Goal: Task Accomplishment & Management: Manage account settings

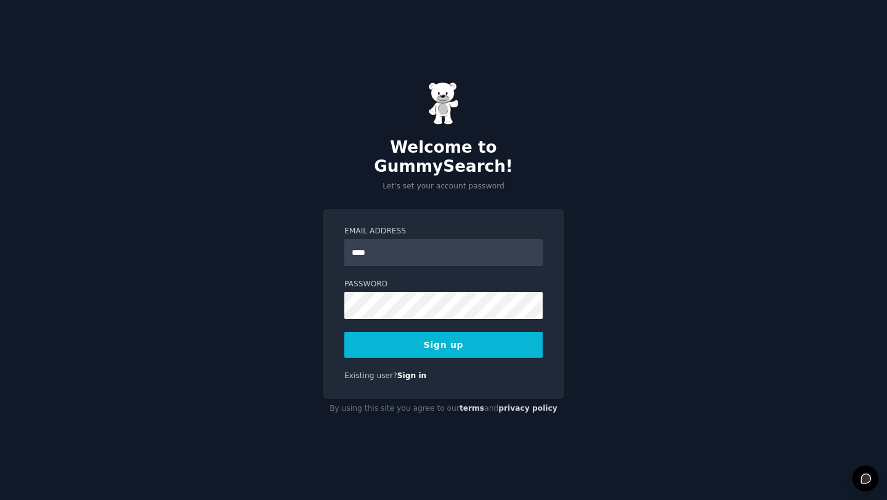
type input "**********"
click at [393, 332] on button "Sign up" at bounding box center [443, 345] width 198 height 26
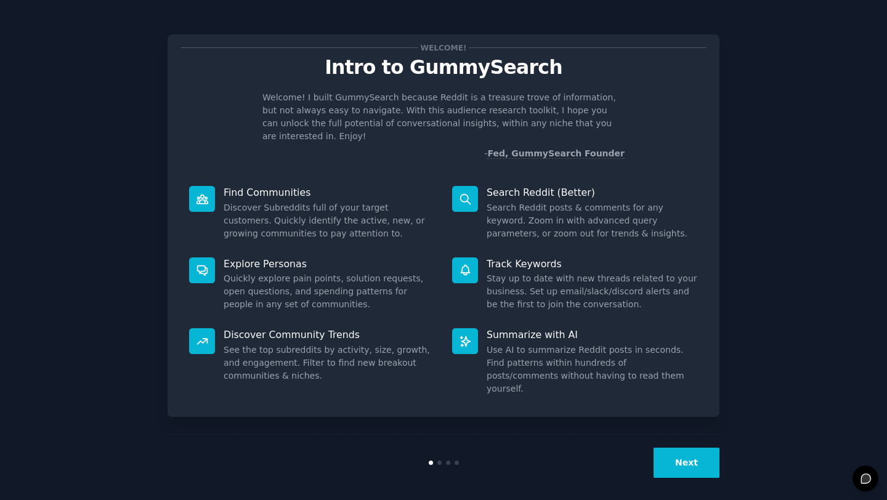
click at [676, 462] on button "Next" at bounding box center [686, 463] width 66 height 30
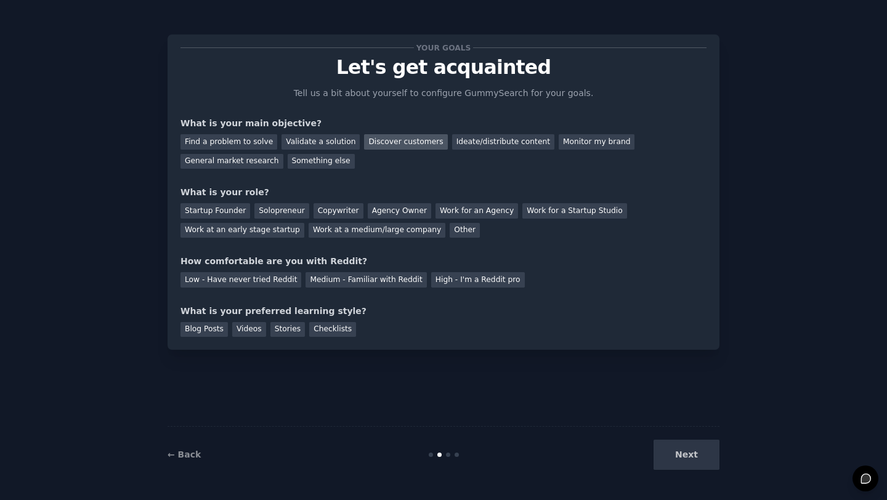
click at [389, 143] on div "Discover customers" at bounding box center [405, 141] width 83 height 15
click at [232, 158] on div "General market research" at bounding box center [231, 161] width 103 height 15
click at [381, 145] on div "Discover customers" at bounding box center [405, 141] width 83 height 15
click at [236, 206] on div "Startup Founder" at bounding box center [215, 210] width 70 height 15
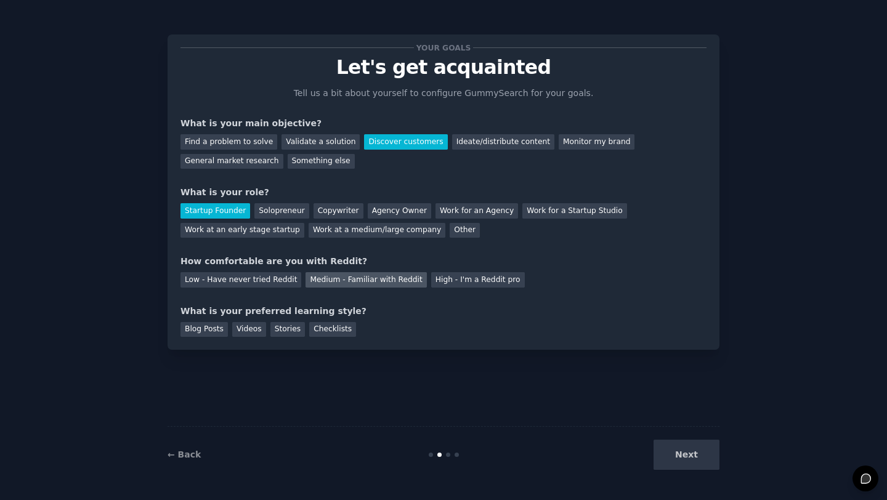
click at [334, 274] on div "Medium - Familiar with Reddit" at bounding box center [365, 279] width 121 height 15
click at [221, 333] on div "Blog Posts" at bounding box center [203, 329] width 47 height 15
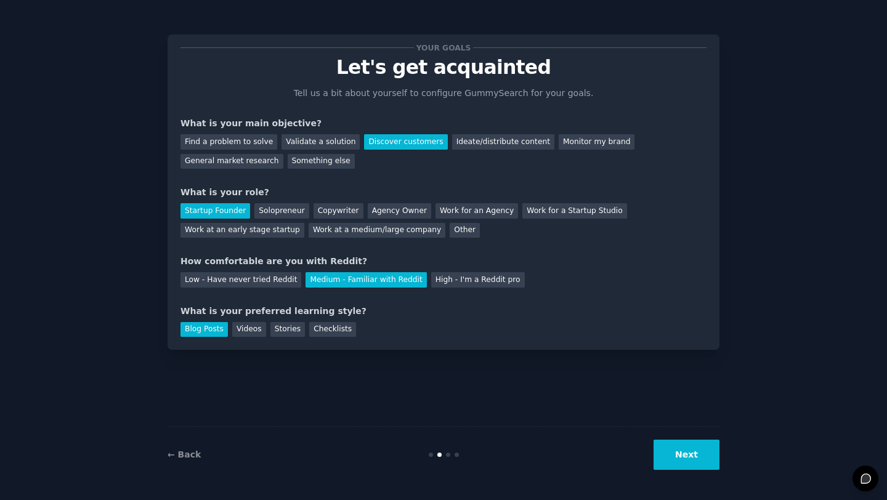
click at [681, 449] on button "Next" at bounding box center [686, 455] width 66 height 30
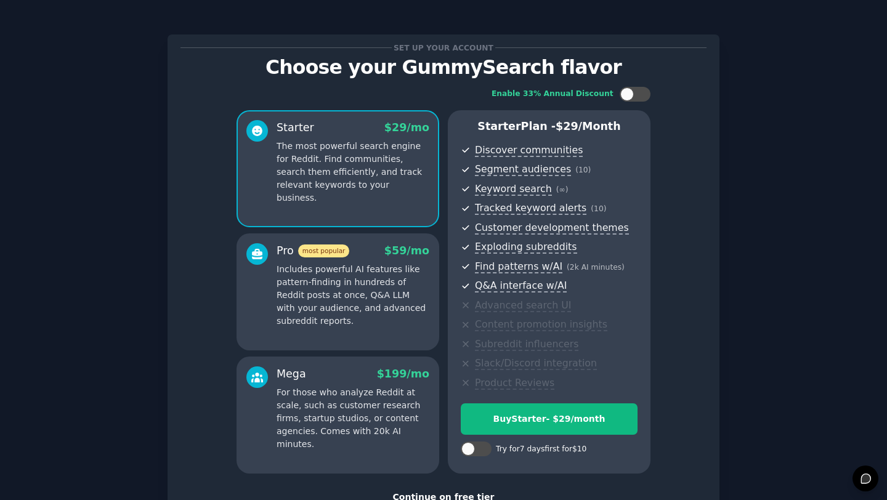
scroll to position [91, 0]
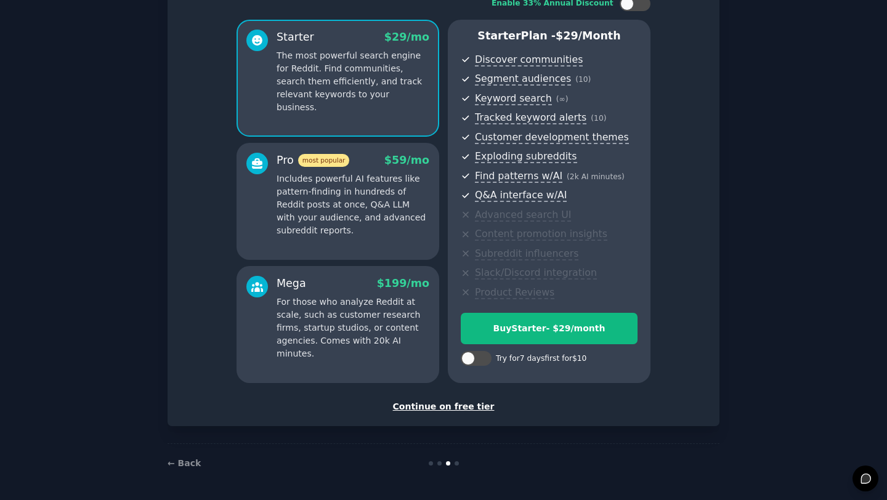
click at [424, 405] on div "Continue on free tier" at bounding box center [443, 406] width 526 height 13
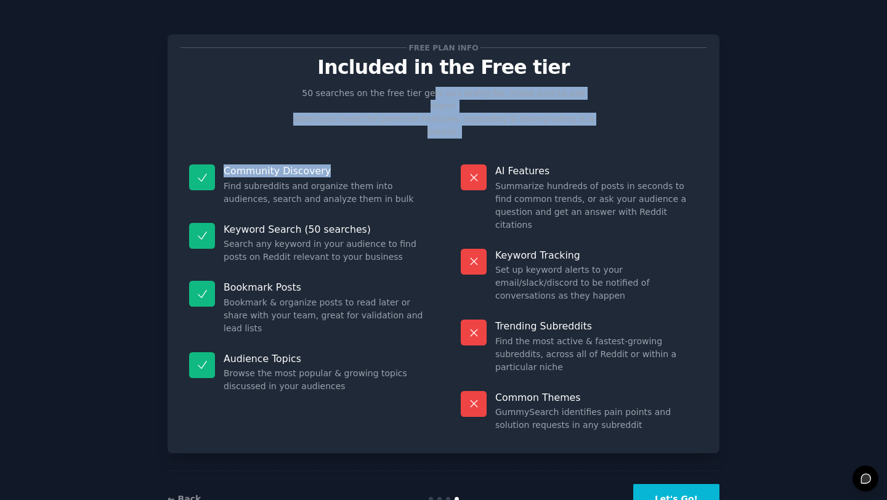
drag, startPoint x: 424, startPoint y: 93, endPoint x: 418, endPoint y: 148, distance: 55.1
click at [418, 148] on div "Free plan info Included in the Free tier 50 searches on the free tier gets you …" at bounding box center [443, 243] width 526 height 393
click at [391, 156] on div "Community Discovery Find subreddits and organize them into audiences, search an…" at bounding box center [307, 185] width 254 height 59
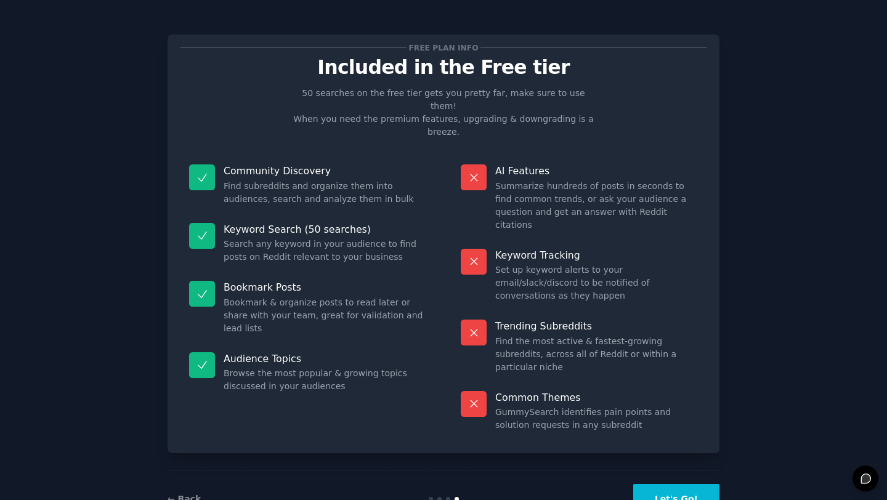
click at [655, 484] on button "Let's Go!" at bounding box center [676, 499] width 86 height 30
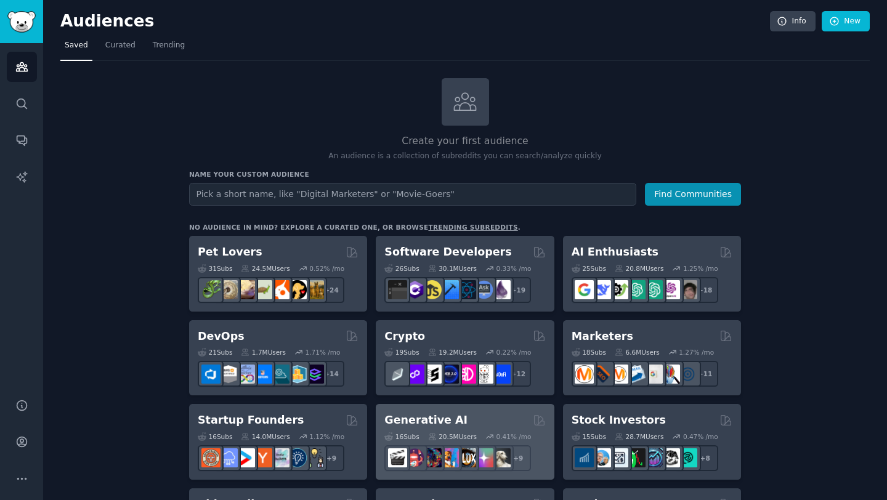
scroll to position [61, 0]
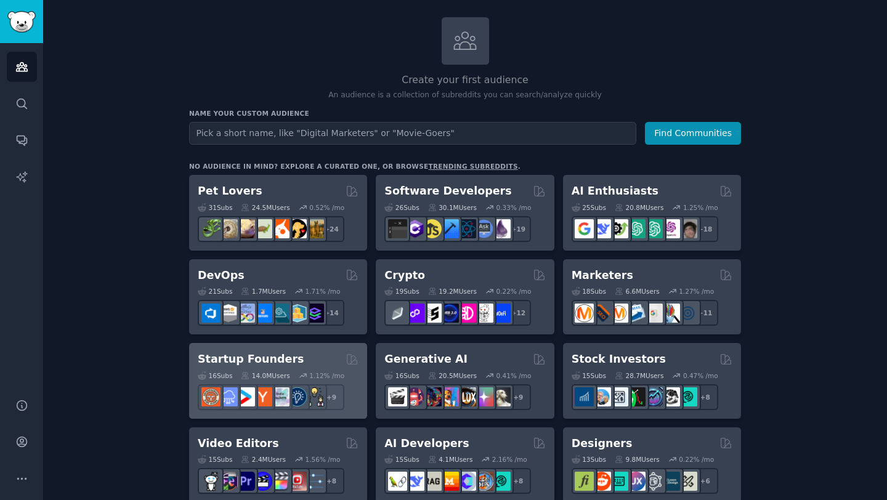
click at [256, 352] on h2 "Startup Founders" at bounding box center [251, 359] width 106 height 15
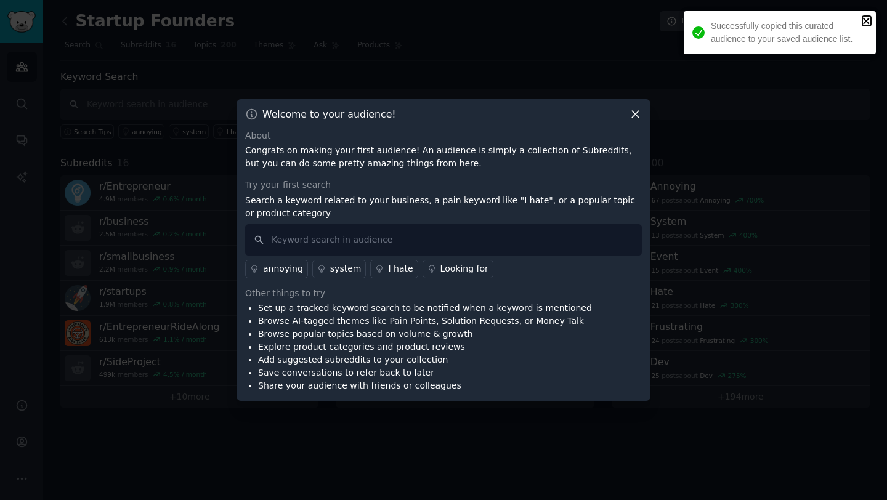
click at [870, 20] on icon "close" at bounding box center [866, 21] width 9 height 10
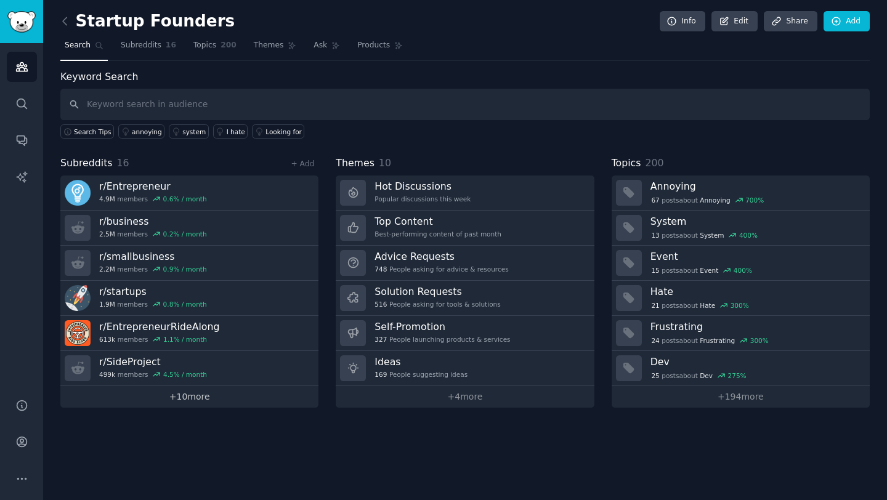
click at [186, 395] on link "+ 10 more" at bounding box center [189, 397] width 258 height 22
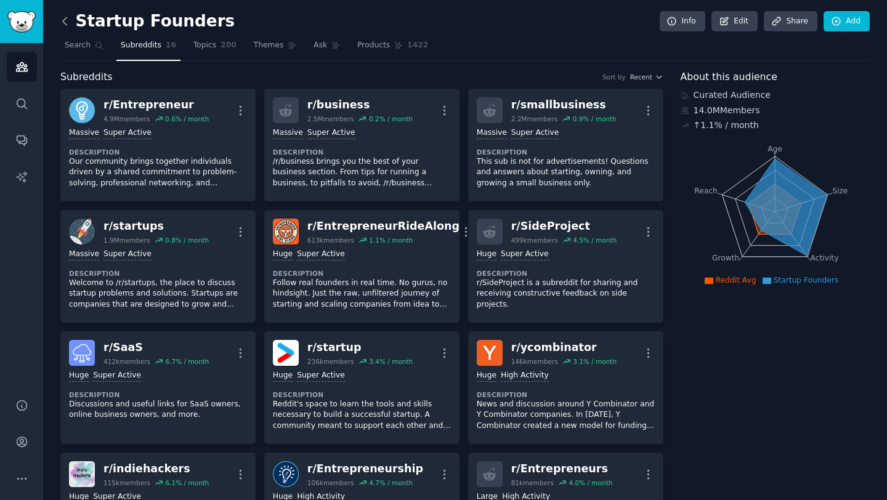
click at [65, 17] on icon at bounding box center [65, 20] width 4 height 7
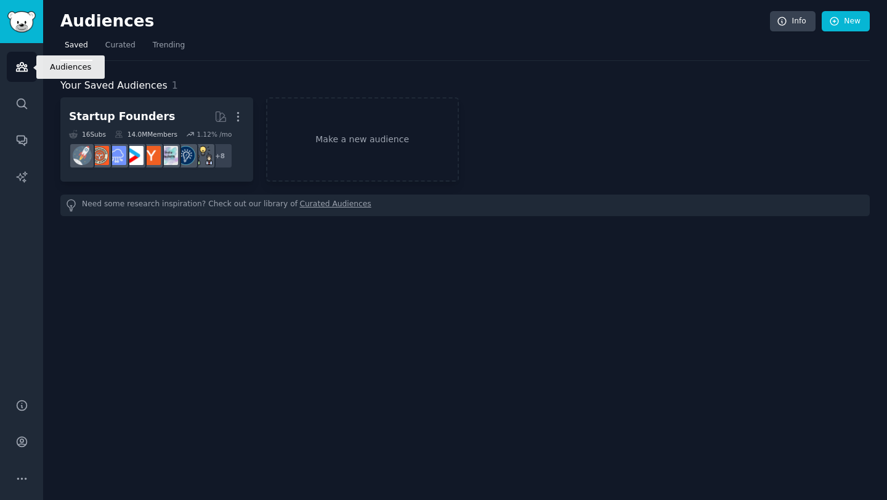
click at [14, 60] on link "Audiences" at bounding box center [22, 67] width 30 height 30
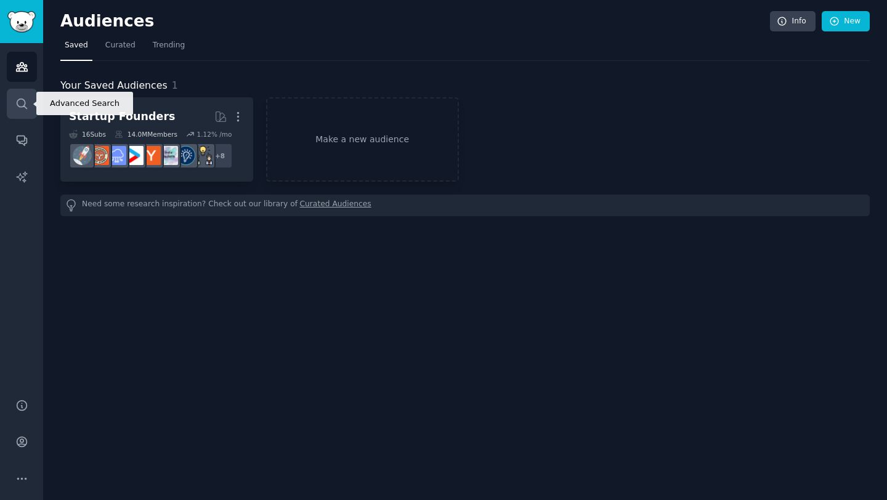
click at [16, 98] on icon "Sidebar" at bounding box center [21, 103] width 13 height 13
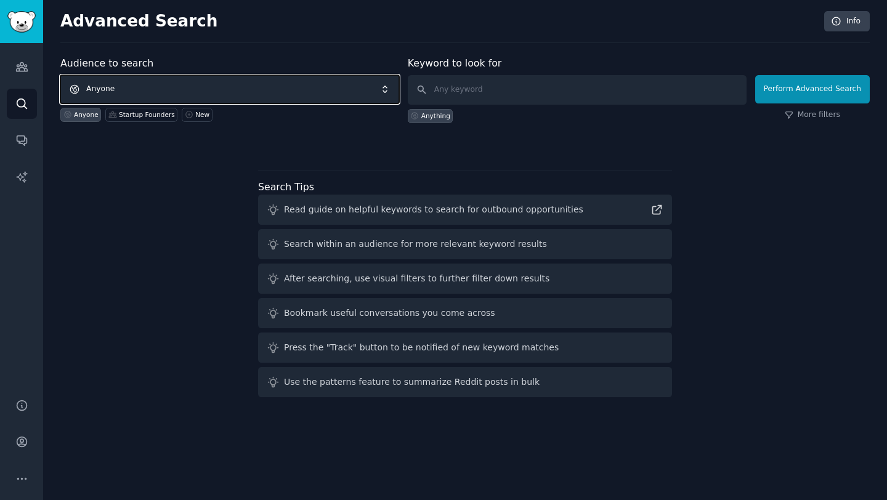
click at [229, 84] on span "Anyone" at bounding box center [229, 89] width 339 height 28
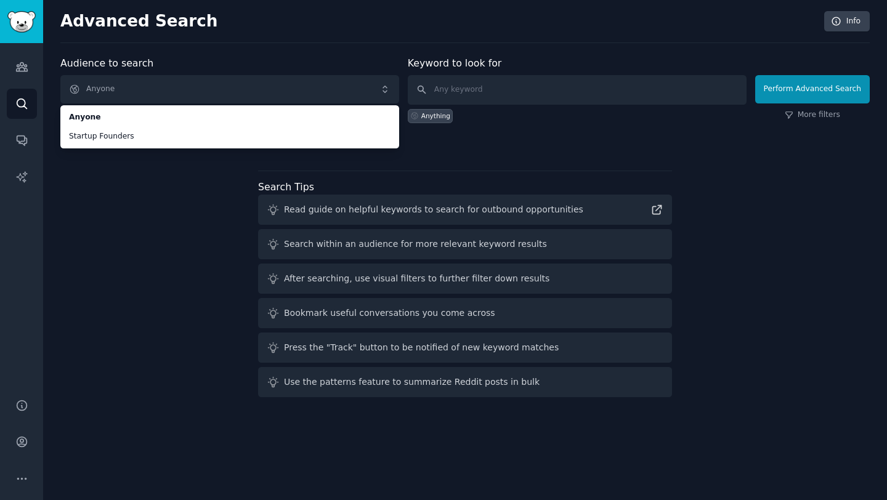
click at [208, 67] on div "Audience to search Anyone Anyone Startup Founders Anyone Startup Founders New" at bounding box center [229, 89] width 339 height 67
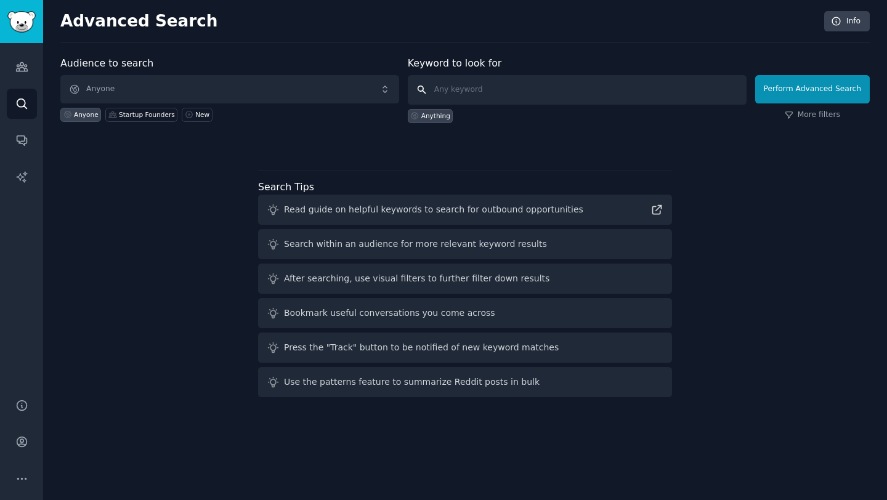
click at [482, 95] on input "text" at bounding box center [577, 90] width 339 height 30
type input "party games"
click at [816, 94] on button "Perform Advanced Search" at bounding box center [812, 89] width 115 height 28
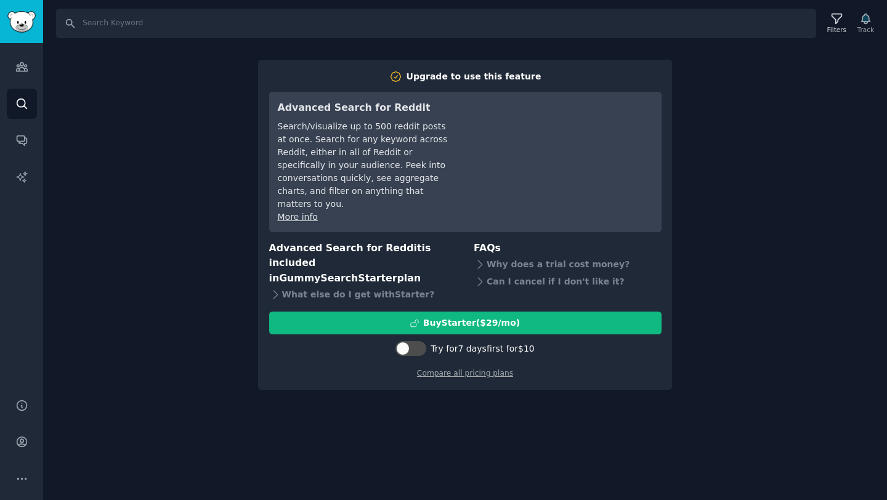
click at [287, 195] on div "Search/visualize up to 500 reddit posts at once. Search for any keyword across …" at bounding box center [364, 165] width 173 height 91
click at [778, 62] on div "Search Filters Track Upgrade to use this feature Advanced Search for Reddit Sea…" at bounding box center [465, 250] width 844 height 500
click at [18, 105] on icon "Sidebar" at bounding box center [22, 104] width 10 height 10
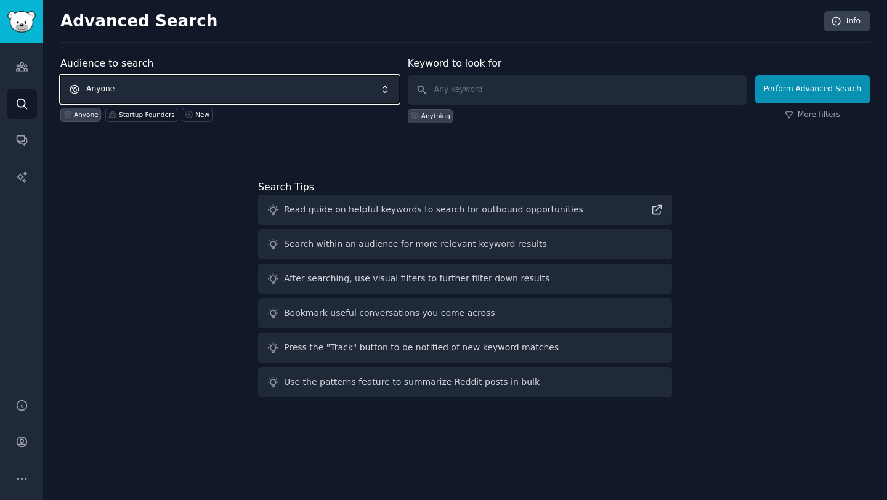
click at [212, 81] on span "Anyone" at bounding box center [229, 89] width 339 height 28
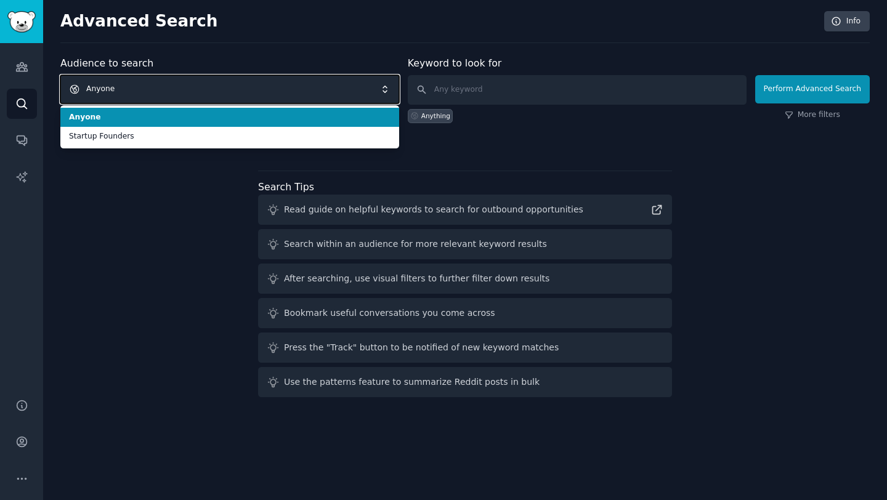
click at [207, 85] on span "Anyone" at bounding box center [229, 89] width 339 height 28
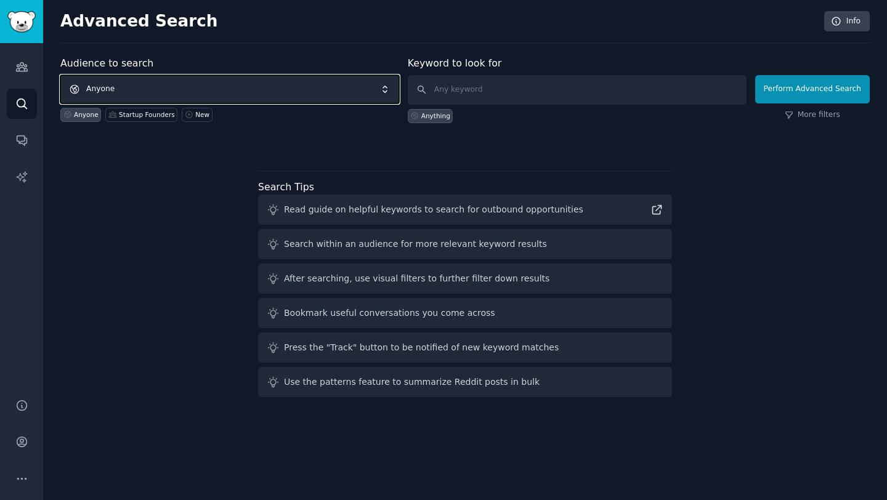
click at [207, 85] on span "Anyone" at bounding box center [229, 89] width 339 height 28
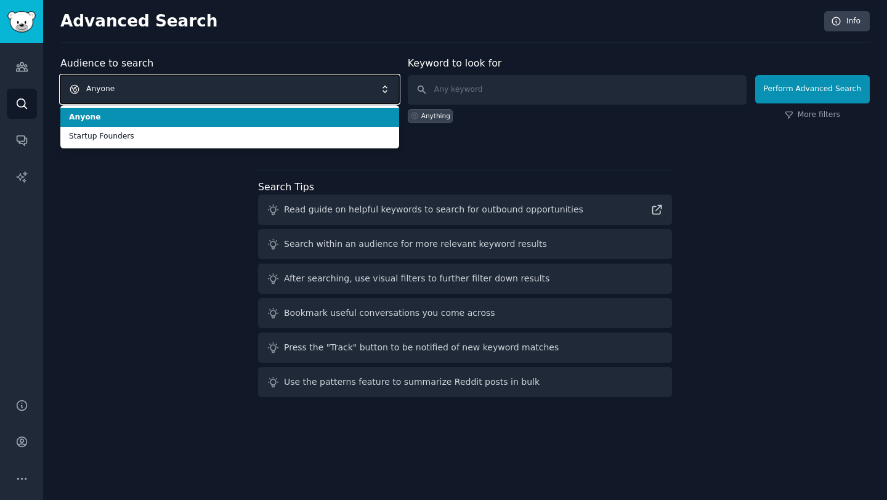
click at [207, 85] on span "Anyone" at bounding box center [229, 89] width 339 height 28
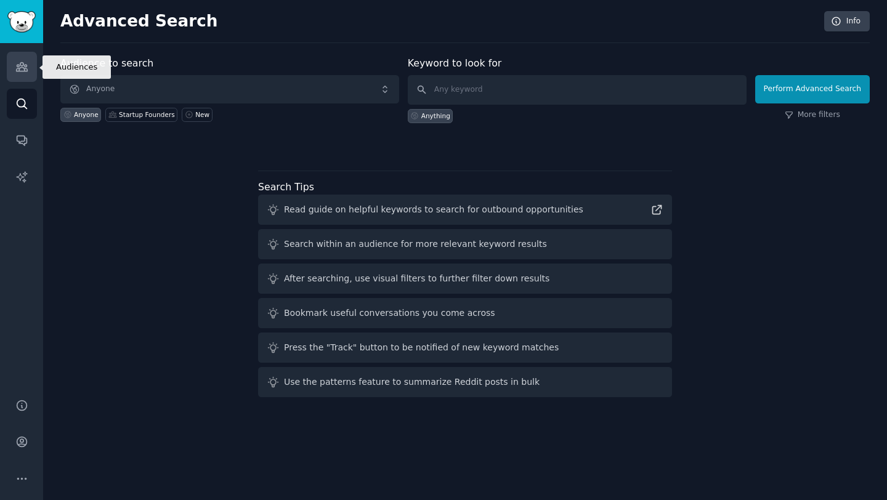
click at [13, 73] on link "Audiences" at bounding box center [22, 67] width 30 height 30
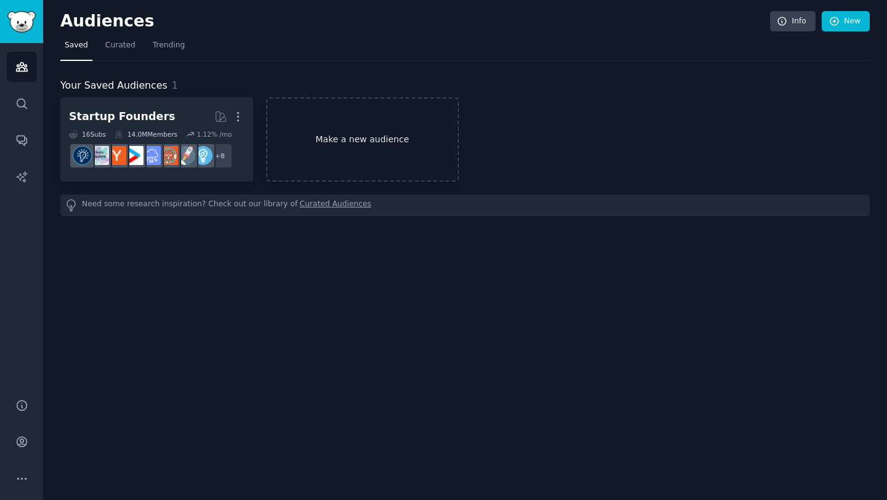
click at [334, 151] on link "Make a new audience" at bounding box center [362, 139] width 193 height 84
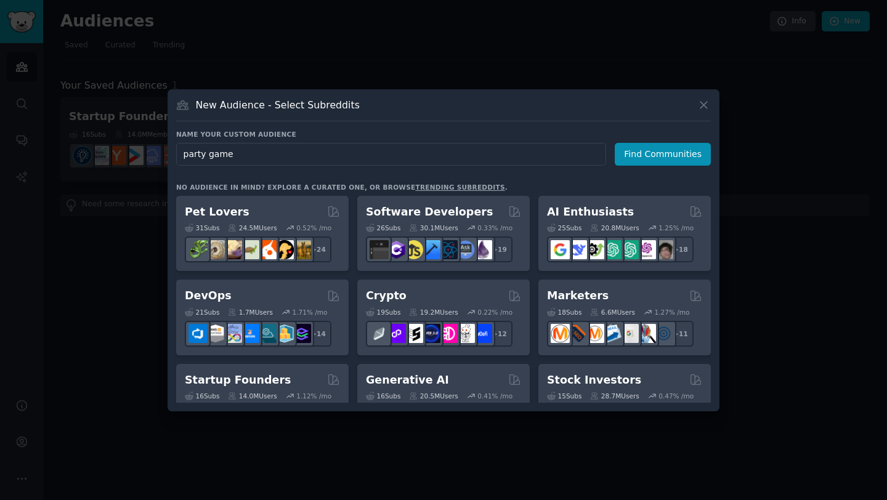
type input "party games"
click button "Find Communities" at bounding box center [663, 154] width 96 height 23
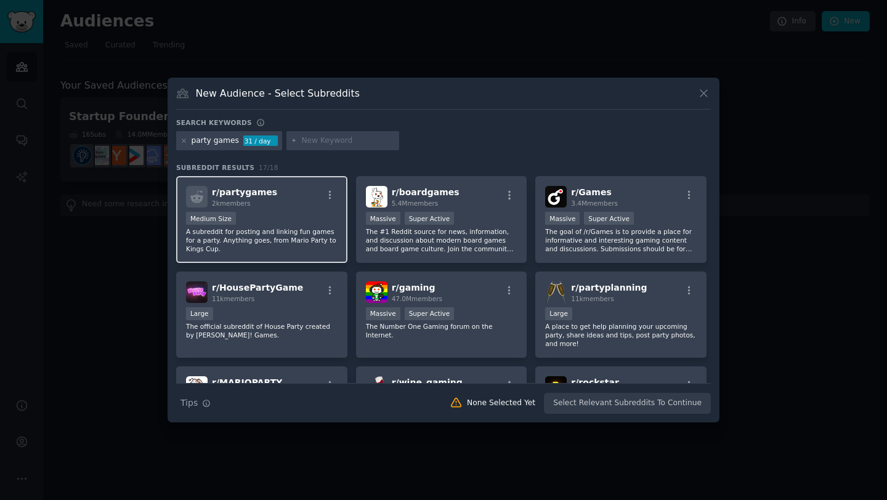
click at [254, 243] on p "A subreddit for posting and linking fun games for a party. Anything goes, from …" at bounding box center [261, 240] width 151 height 26
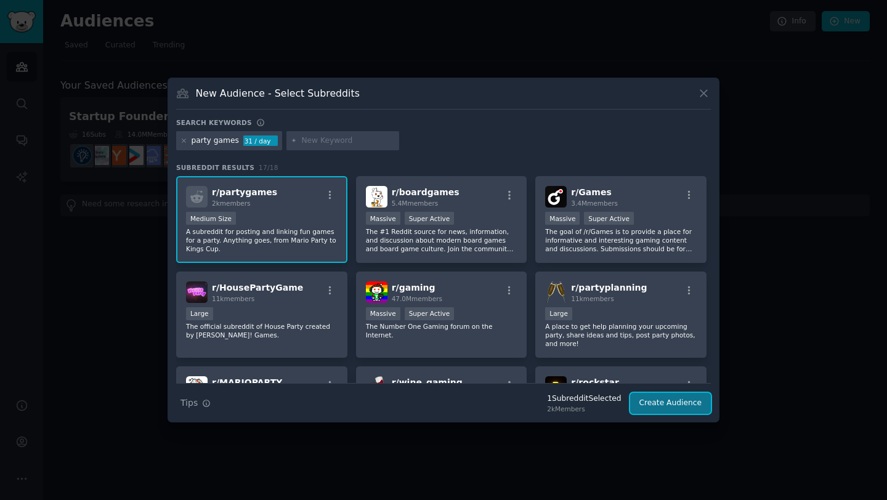
click at [647, 405] on button "Create Audience" at bounding box center [670, 403] width 81 height 21
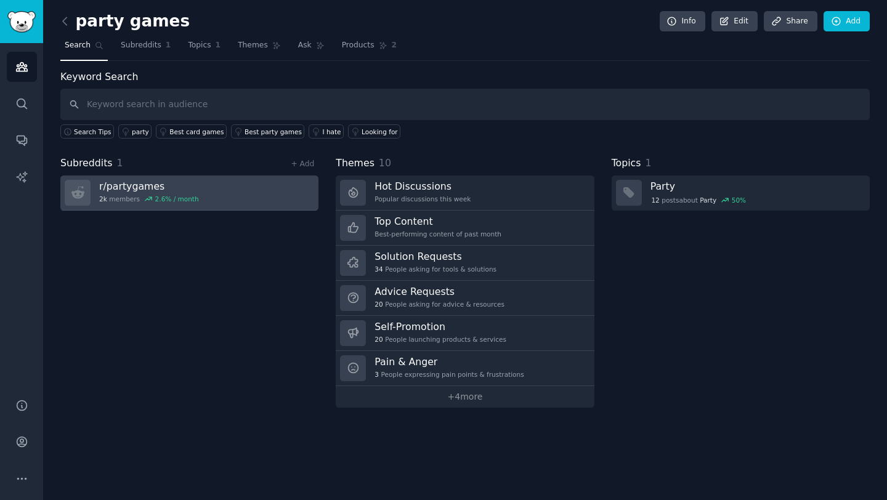
click at [246, 192] on link "r/ partygames 2k members 2.6 % / month" at bounding box center [189, 193] width 258 height 35
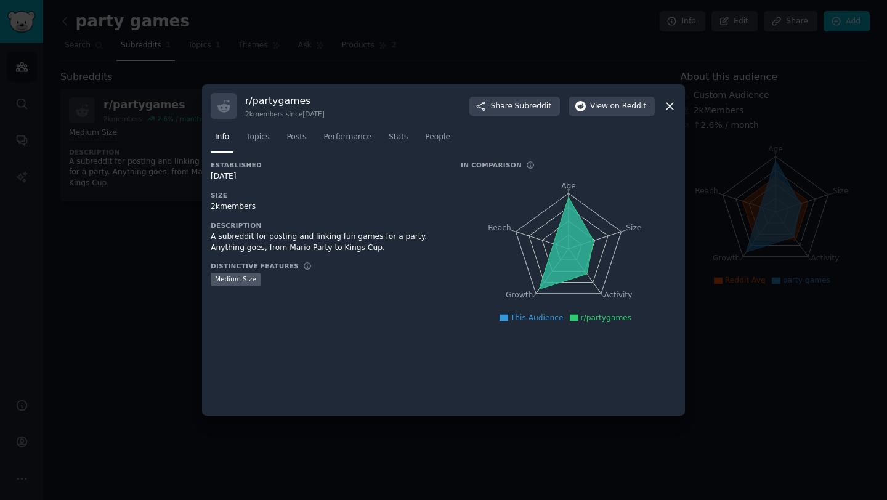
click at [377, 49] on div at bounding box center [443, 250] width 887 height 500
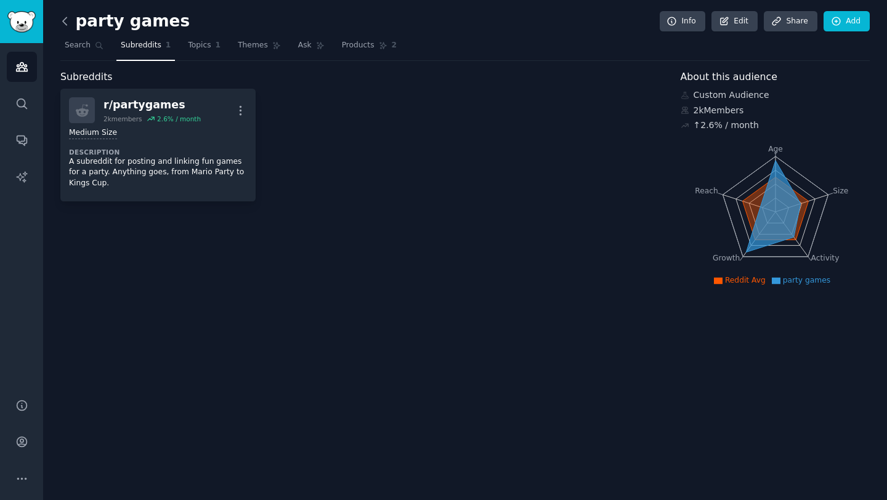
click at [64, 23] on icon at bounding box center [65, 21] width 13 height 13
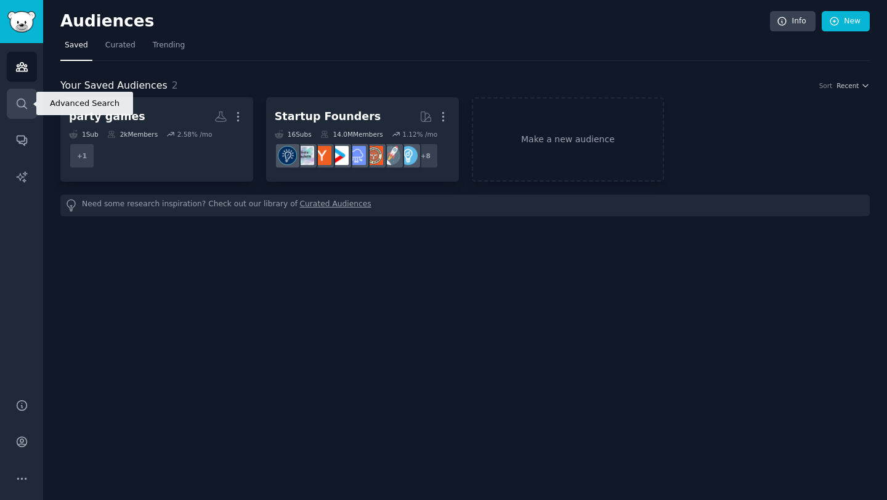
click at [22, 108] on icon "Sidebar" at bounding box center [21, 103] width 13 height 13
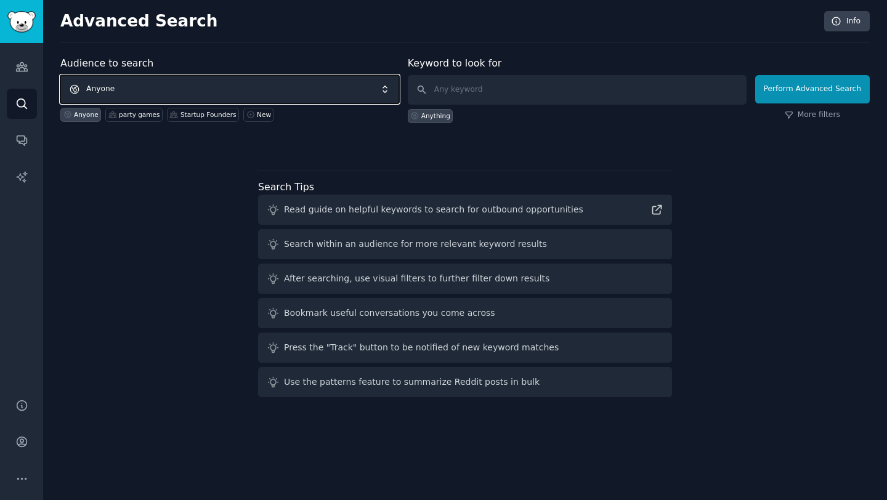
click at [179, 100] on span "Anyone" at bounding box center [229, 89] width 339 height 28
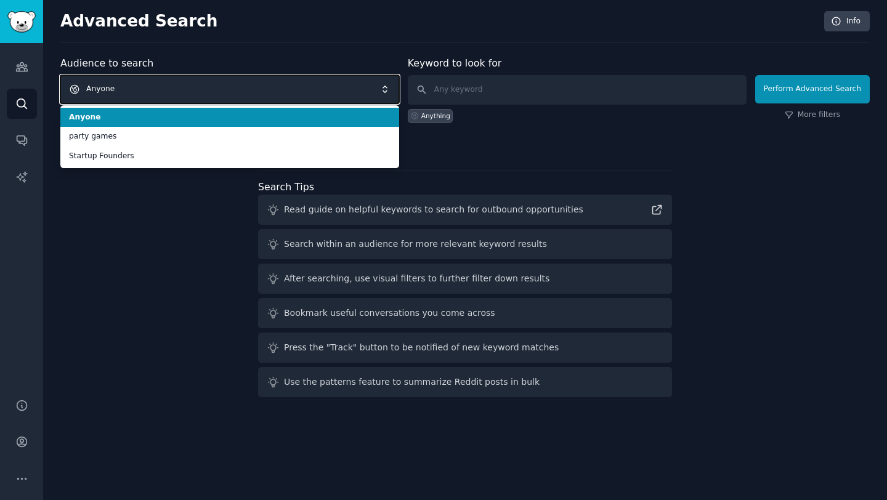
click at [169, 99] on span "Anyone" at bounding box center [229, 89] width 339 height 28
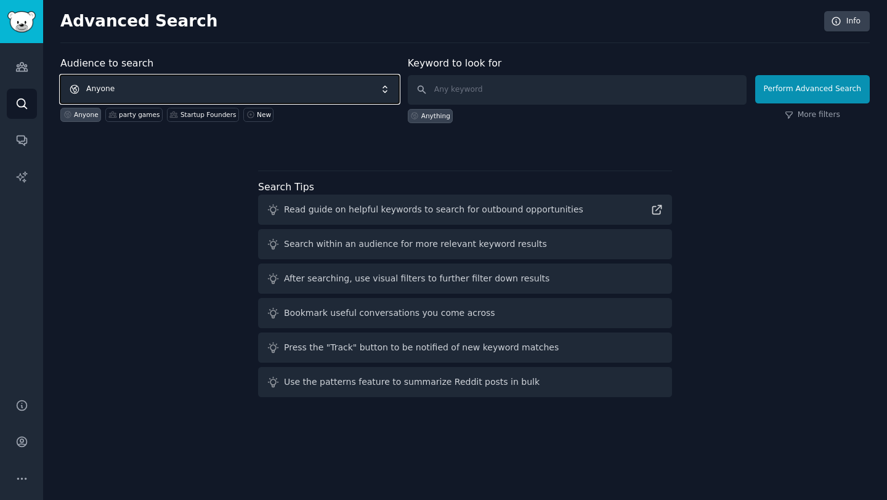
click at [103, 94] on span "Anyone" at bounding box center [229, 89] width 339 height 28
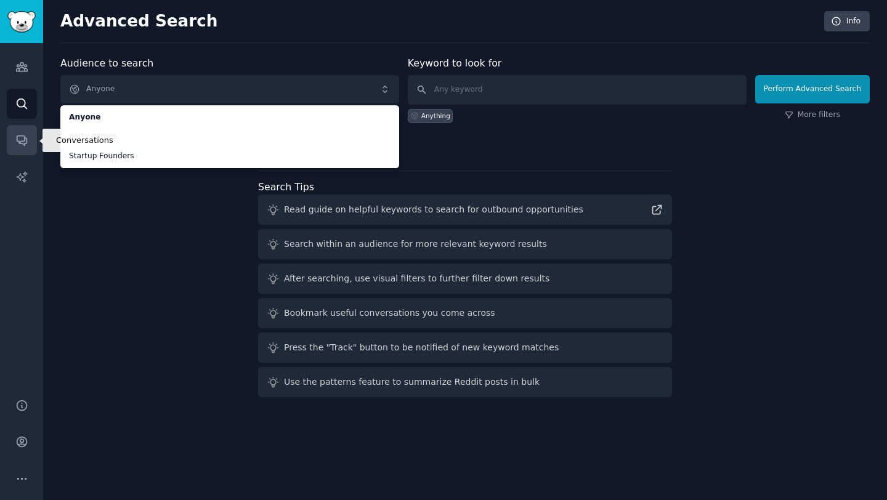
click at [20, 147] on link "Conversations" at bounding box center [22, 140] width 30 height 30
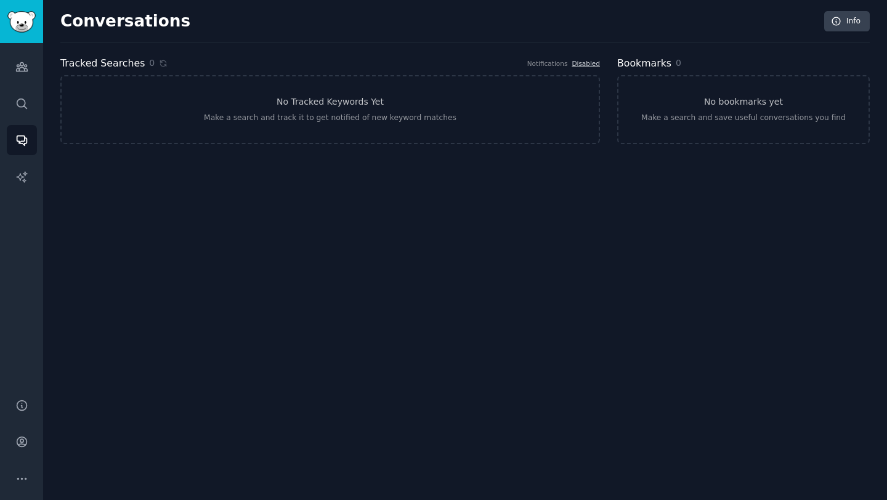
click at [21, 87] on div "Audiences Search Conversations AI Reports" at bounding box center [21, 213] width 43 height 341
click at [21, 70] on icon "Sidebar" at bounding box center [21, 66] width 13 height 13
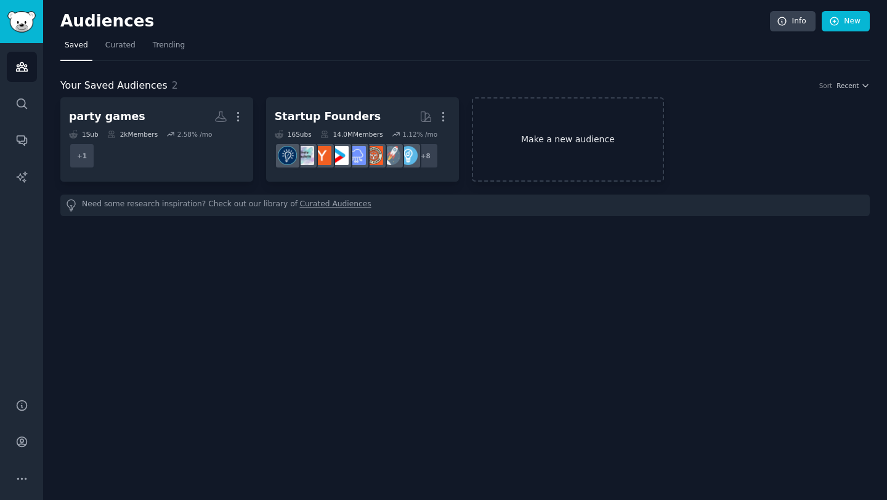
click at [542, 140] on link "Make a new audience" at bounding box center [568, 139] width 193 height 84
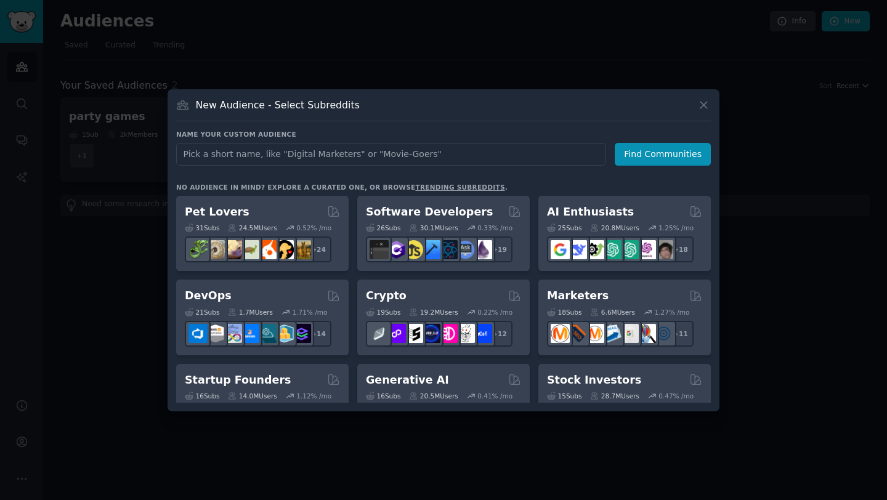
click at [270, 153] on input "text" at bounding box center [391, 154] width 430 height 23
type input "party app"
click button "Find Communities" at bounding box center [663, 154] width 96 height 23
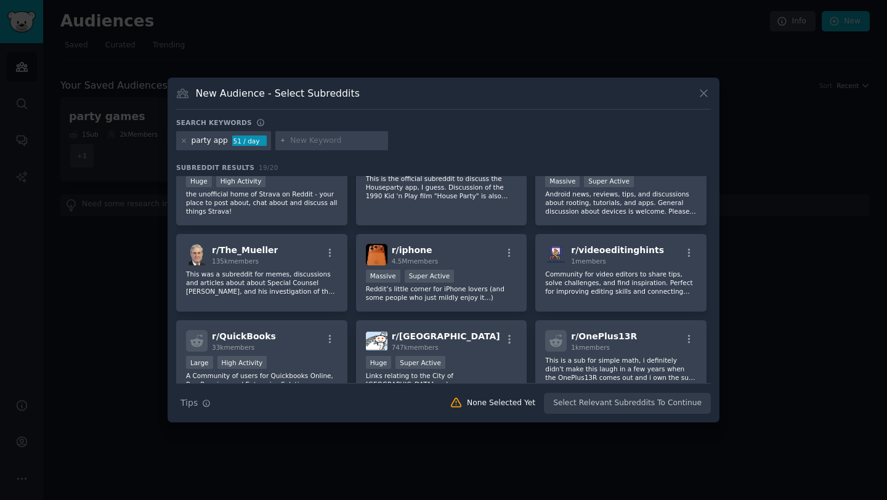
scroll to position [143, 0]
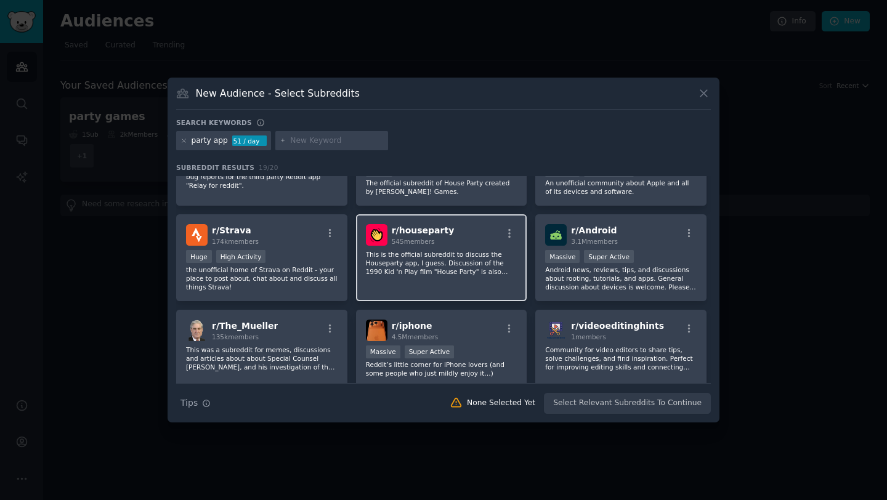
click at [371, 253] on p "This is the official subreddit to discuss the Houseparty app, I guess. Discussi…" at bounding box center [441, 263] width 151 height 26
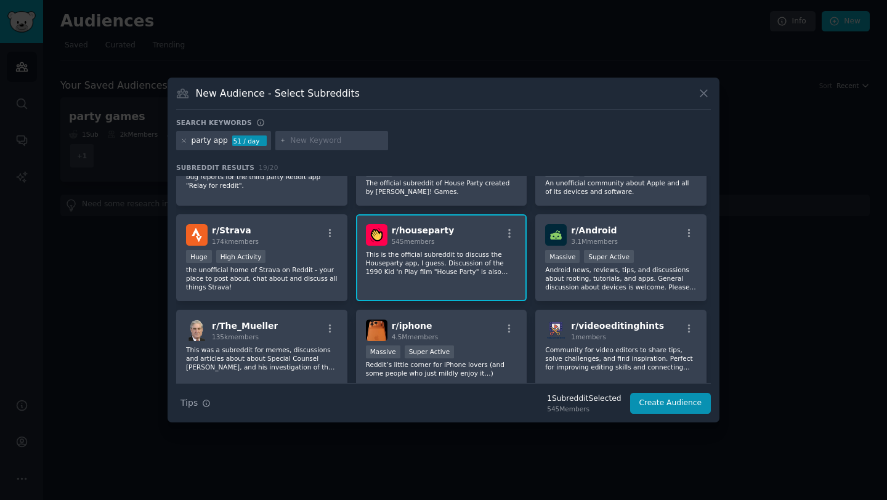
click at [409, 244] on span "545 members" at bounding box center [413, 241] width 43 height 7
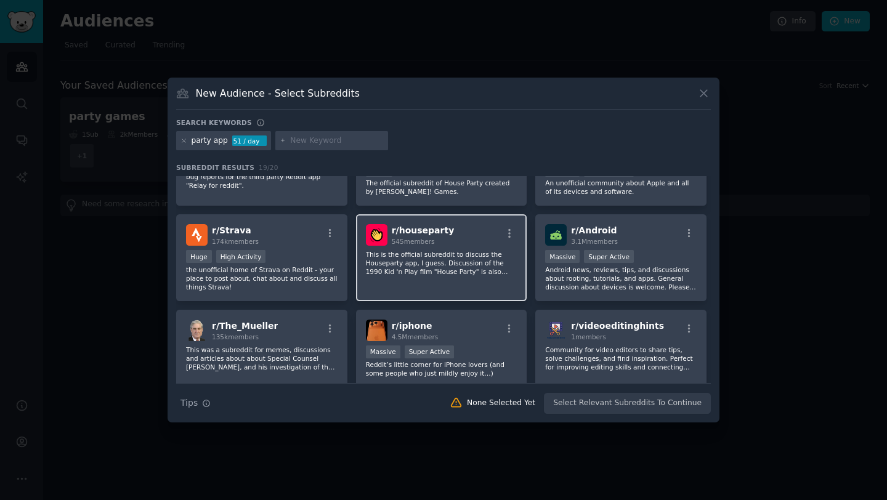
click at [409, 244] on span "545 members" at bounding box center [413, 241] width 43 height 7
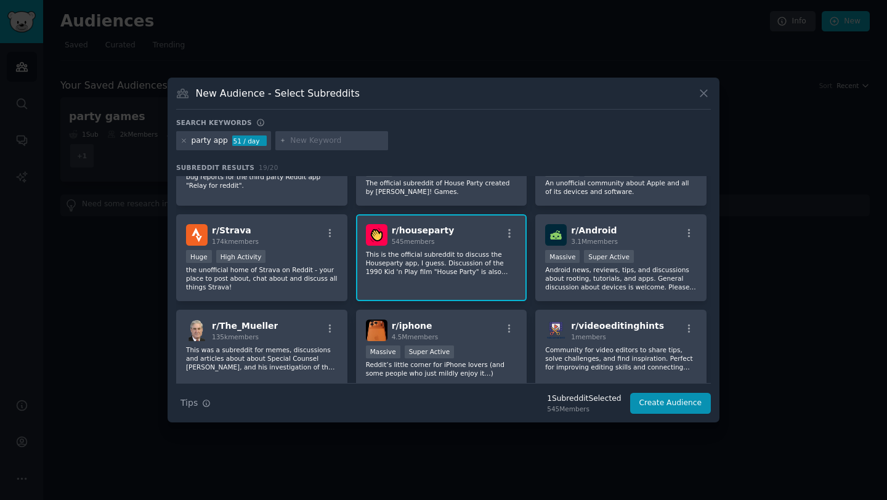
click at [409, 244] on span "545 members" at bounding box center [413, 241] width 43 height 7
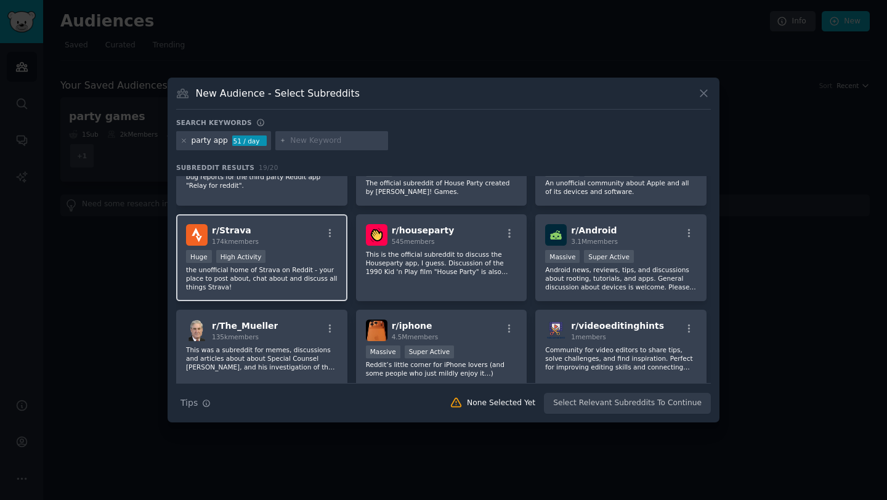
click at [259, 274] on p "the unofficial home of Strava on Reddit - your place to post about, chat about …" at bounding box center [261, 278] width 151 height 26
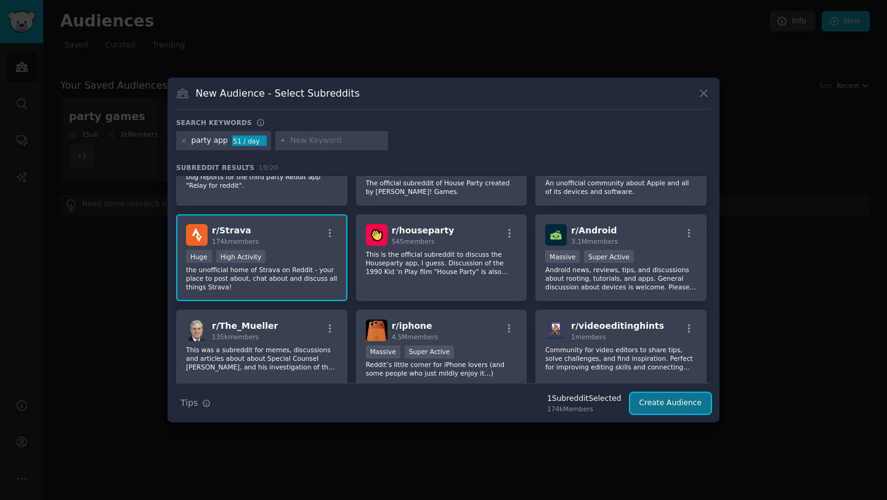
click at [666, 400] on button "Create Audience" at bounding box center [670, 403] width 81 height 21
